Goal: Go to known website: Go to known website

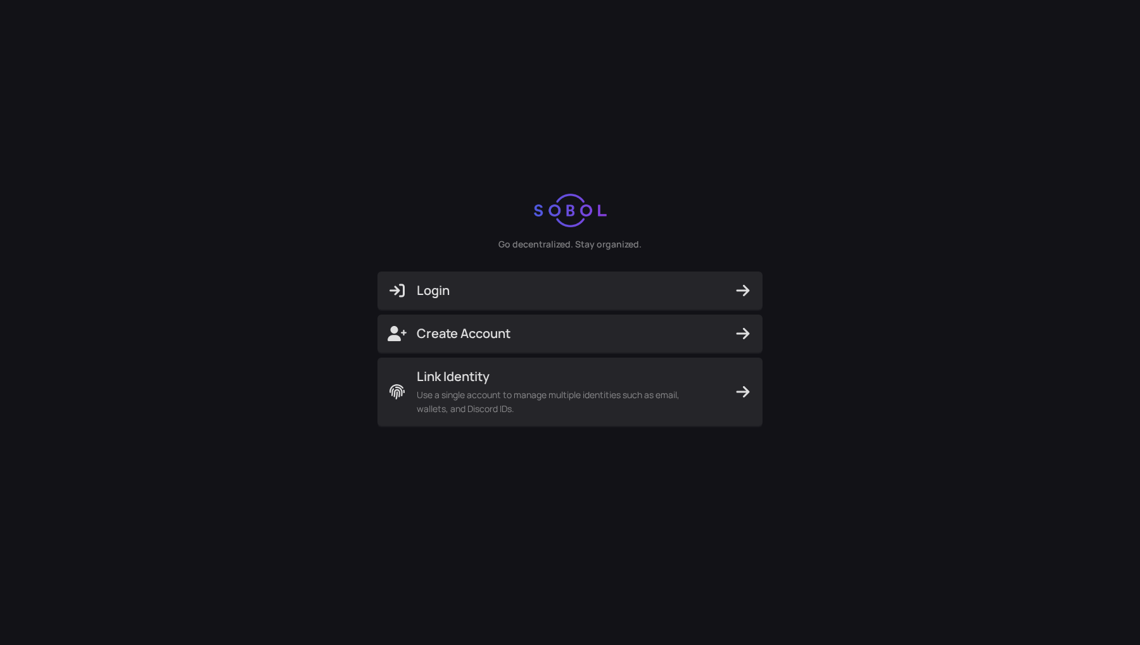
click at [534, 296] on span "Login" at bounding box center [570, 291] width 365 height 18
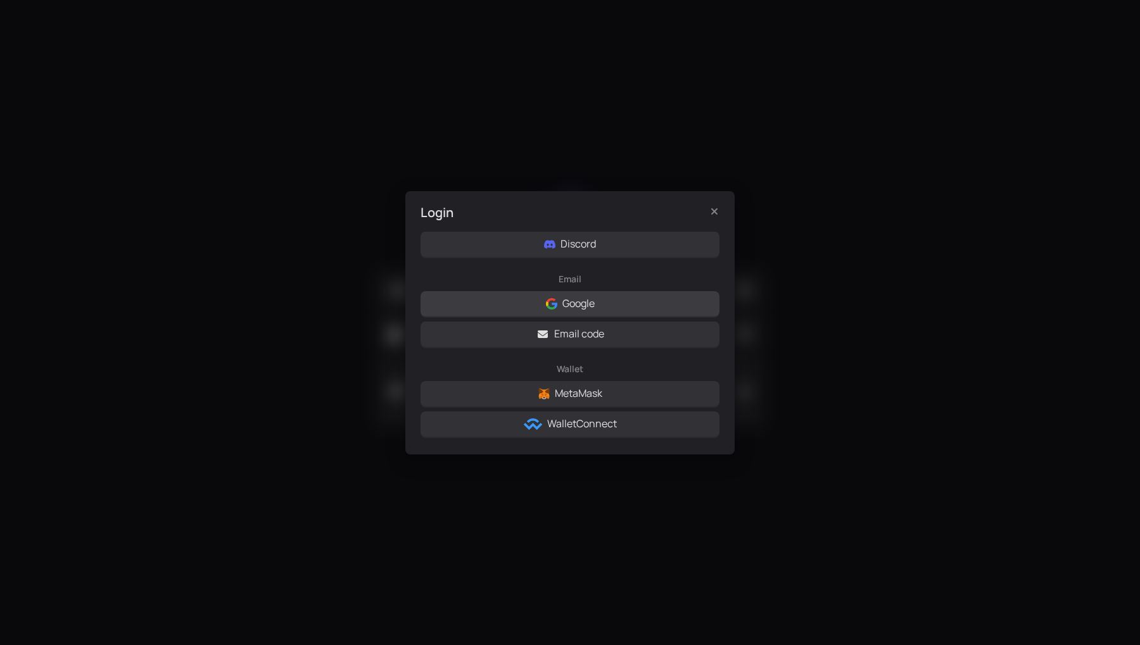
click at [507, 310] on button "Google" at bounding box center [569, 303] width 299 height 25
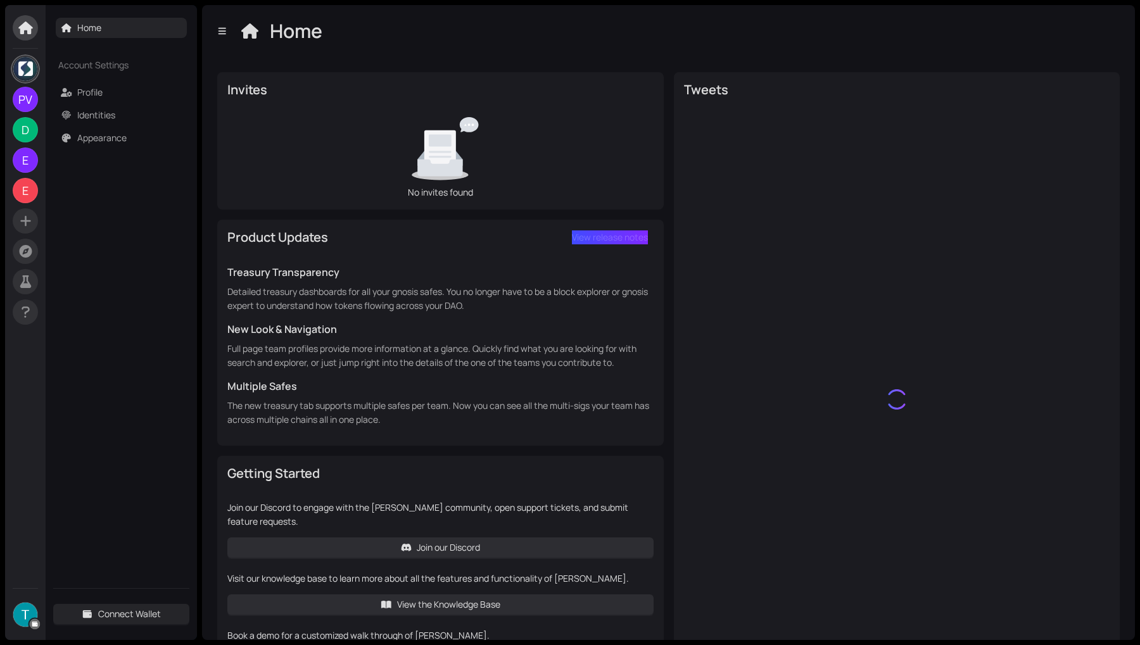
click at [27, 72] on img at bounding box center [25, 69] width 24 height 24
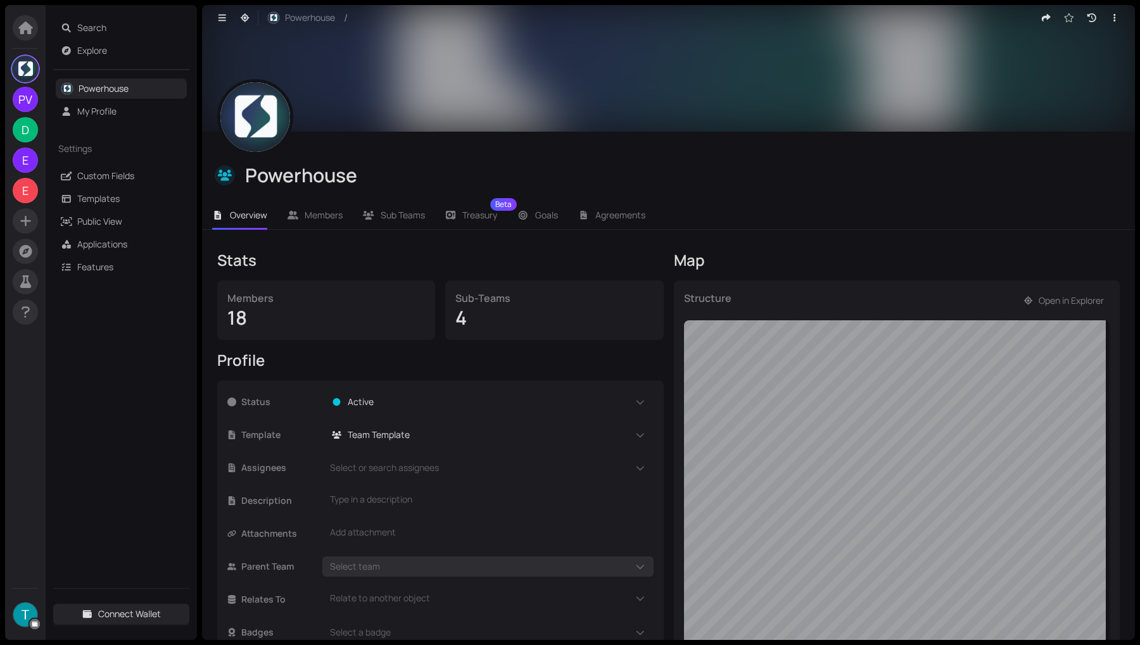
scroll to position [127, 0]
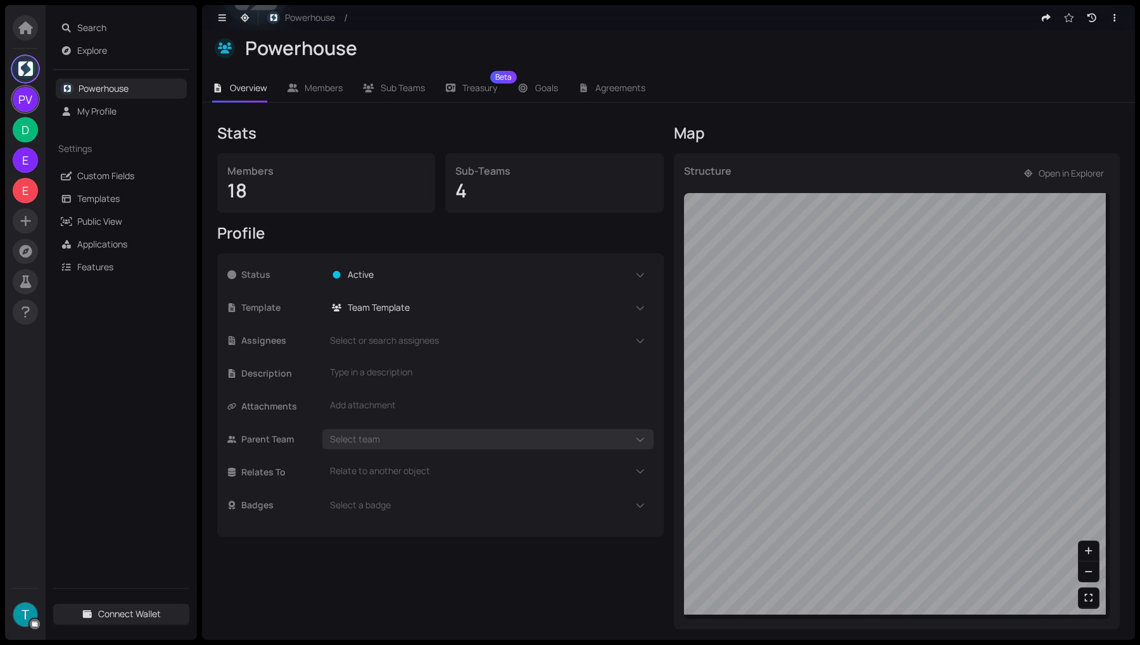
click at [35, 95] on span "PV" at bounding box center [25, 99] width 25 height 25
